Goal: Information Seeking & Learning: Learn about a topic

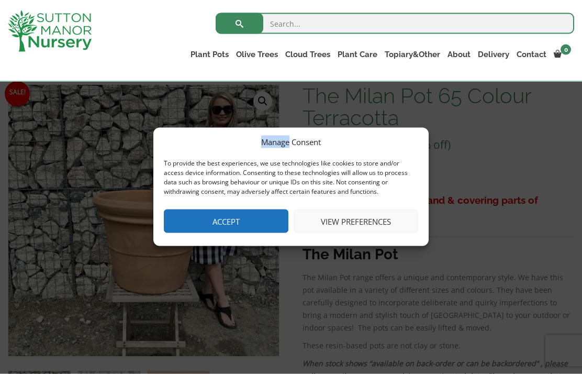
scroll to position [199, 0]
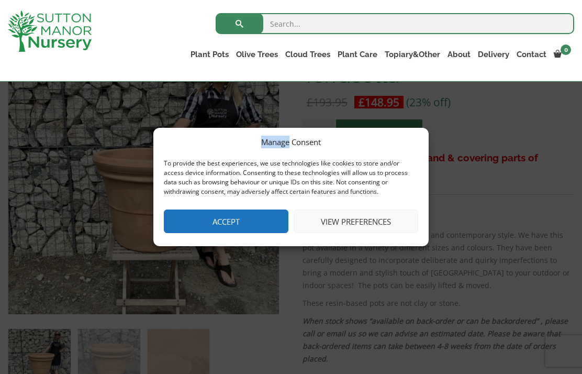
click at [237, 225] on button "Accept" at bounding box center [226, 221] width 125 height 24
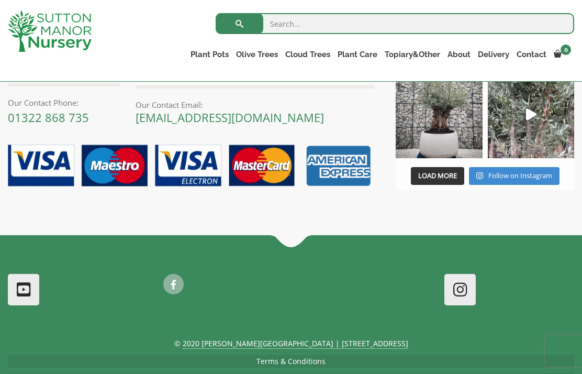
scroll to position [1365, 0]
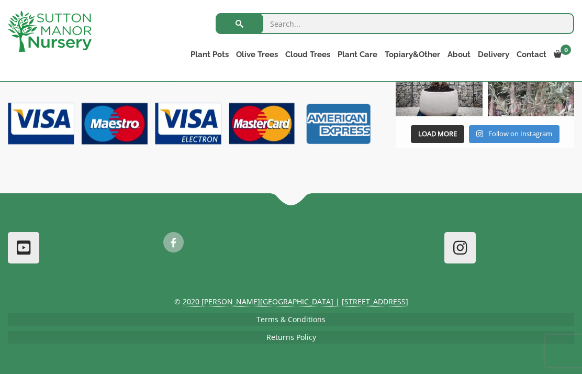
click at [315, 23] on input "search" at bounding box center [395, 23] width 359 height 21
type input "B&Q"
click at [239, 24] on button "submit" at bounding box center [240, 23] width 48 height 21
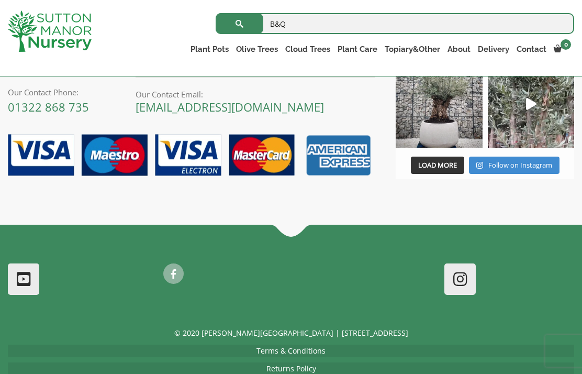
scroll to position [452, 0]
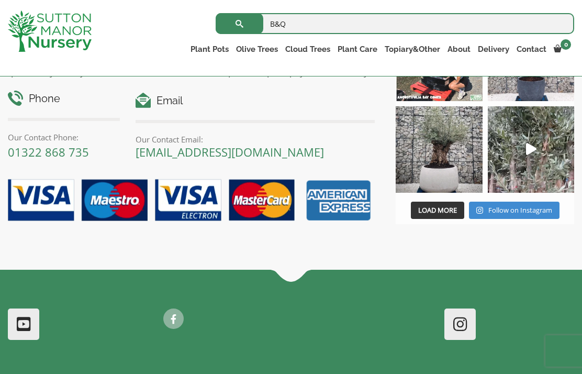
click at [0, 0] on link "Vietnamese Terracotta" at bounding box center [0, 0] width 0 height 0
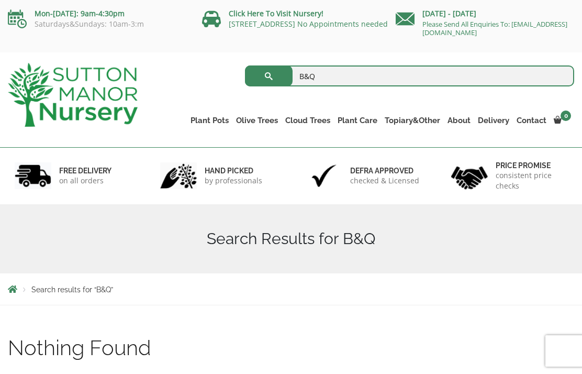
scroll to position [494, 0]
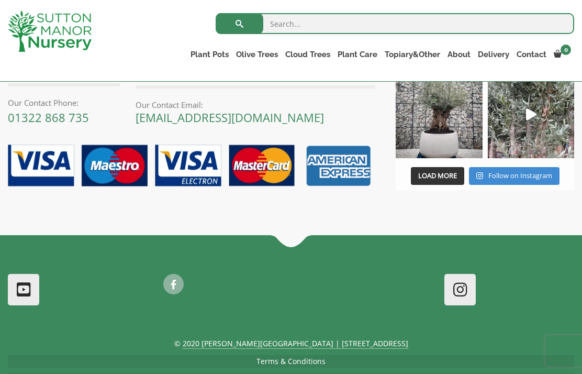
scroll to position [1020, 0]
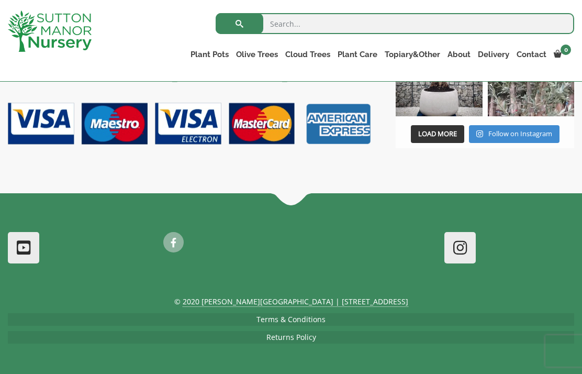
click at [103, 90] on div "Contact Sutton Manor Nursery Sutton Manor Nursery aim to make all customers fee…" at bounding box center [191, 41] width 367 height 220
